Goal: Transaction & Acquisition: Purchase product/service

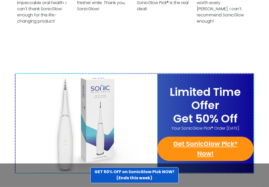
scroll to position [1995, 0]
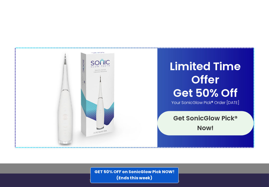
click at [205, 111] on link "Get SonicGlow Pick® Now!" at bounding box center [205, 123] width 96 height 24
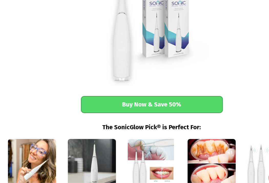
scroll to position [691, 0]
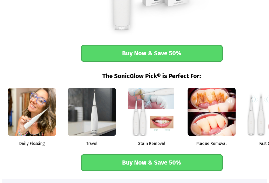
click at [160, 152] on div "Daily Flossing Travel Stain Removal Plaque Removal Fast Cleaning" at bounding box center [151, 119] width 299 height 69
click at [145, 158] on link "Buy Now & Save 50%" at bounding box center [152, 162] width 142 height 17
